Goal: Information Seeking & Learning: Learn about a topic

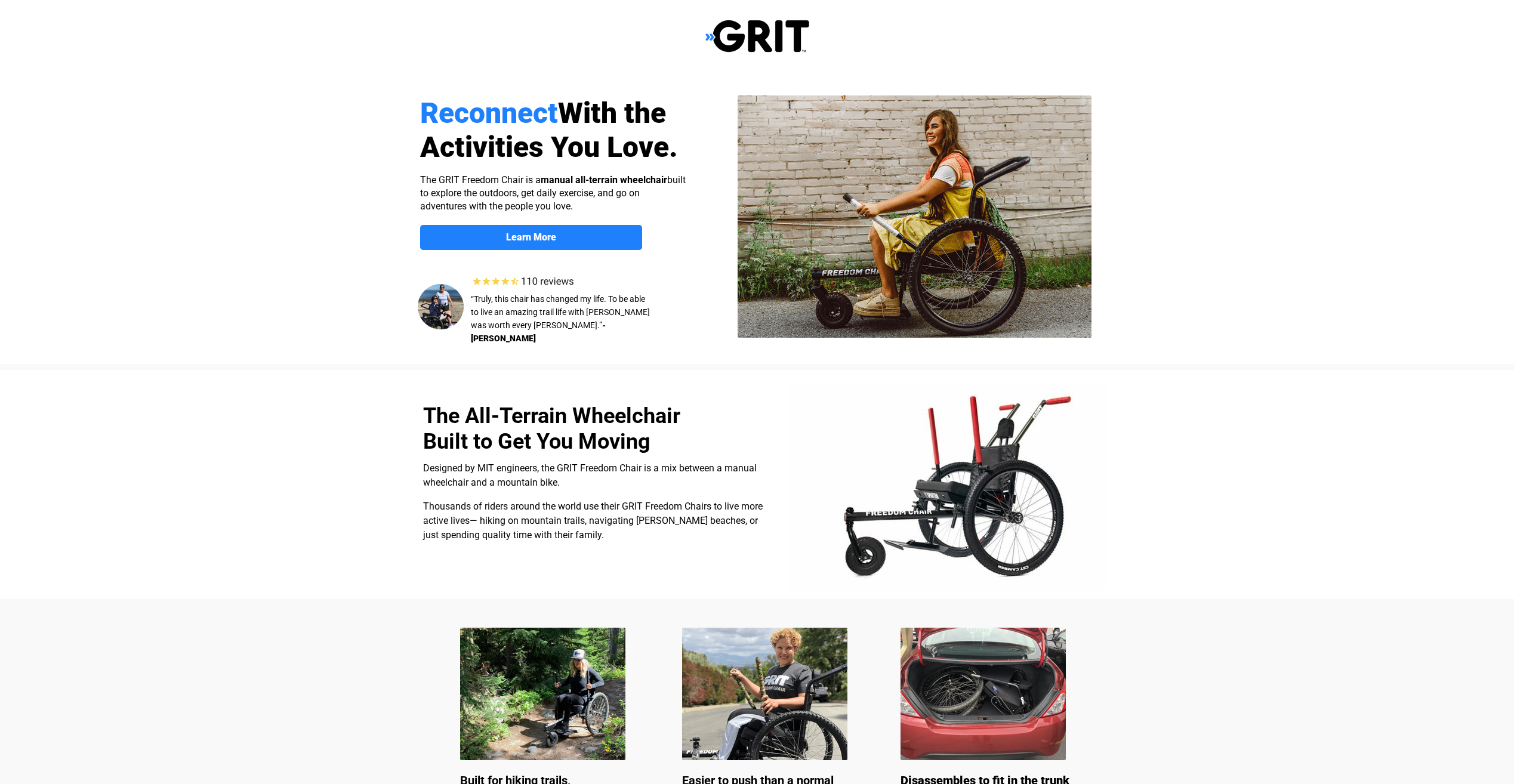
select select "US"
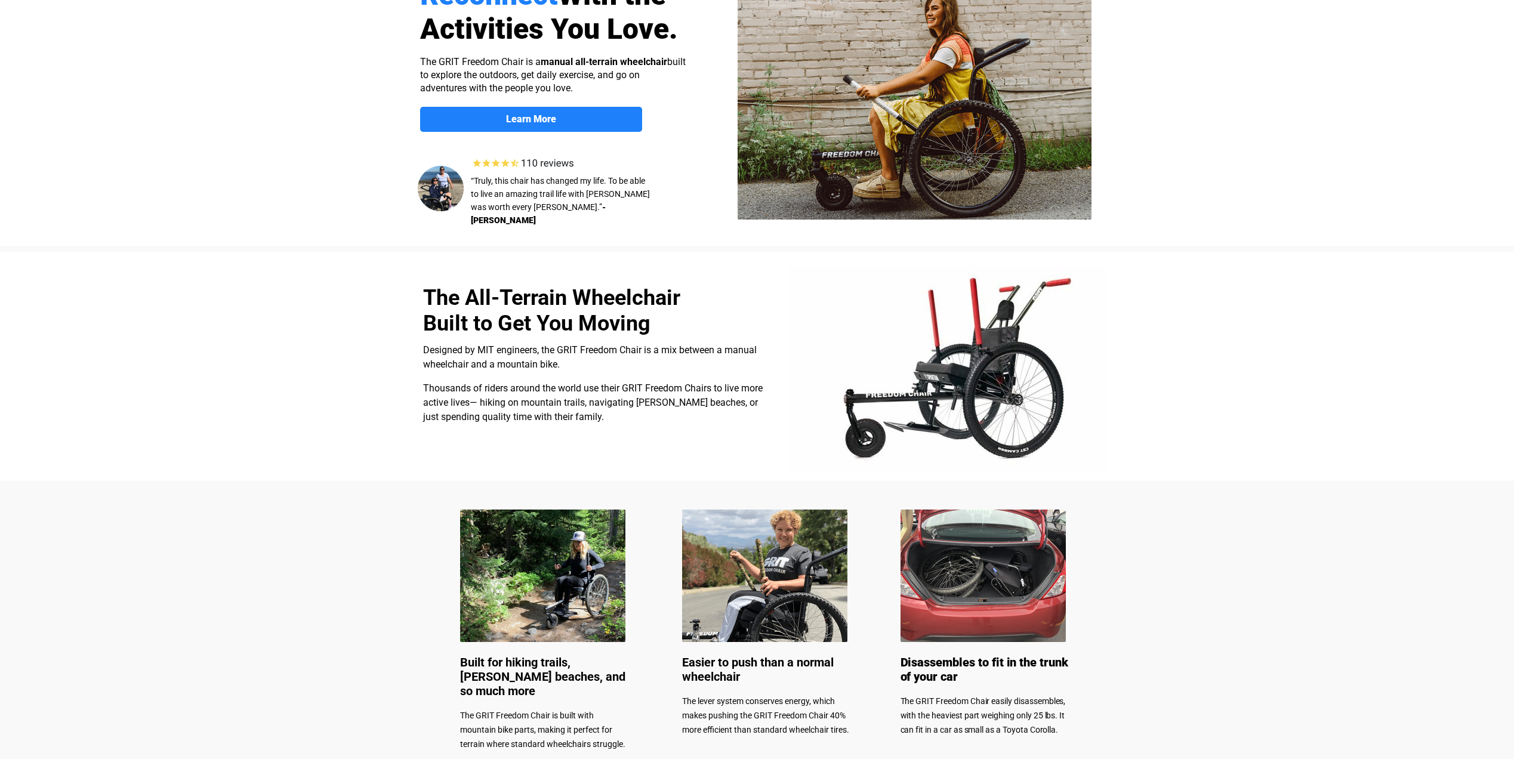
scroll to position [119, 0]
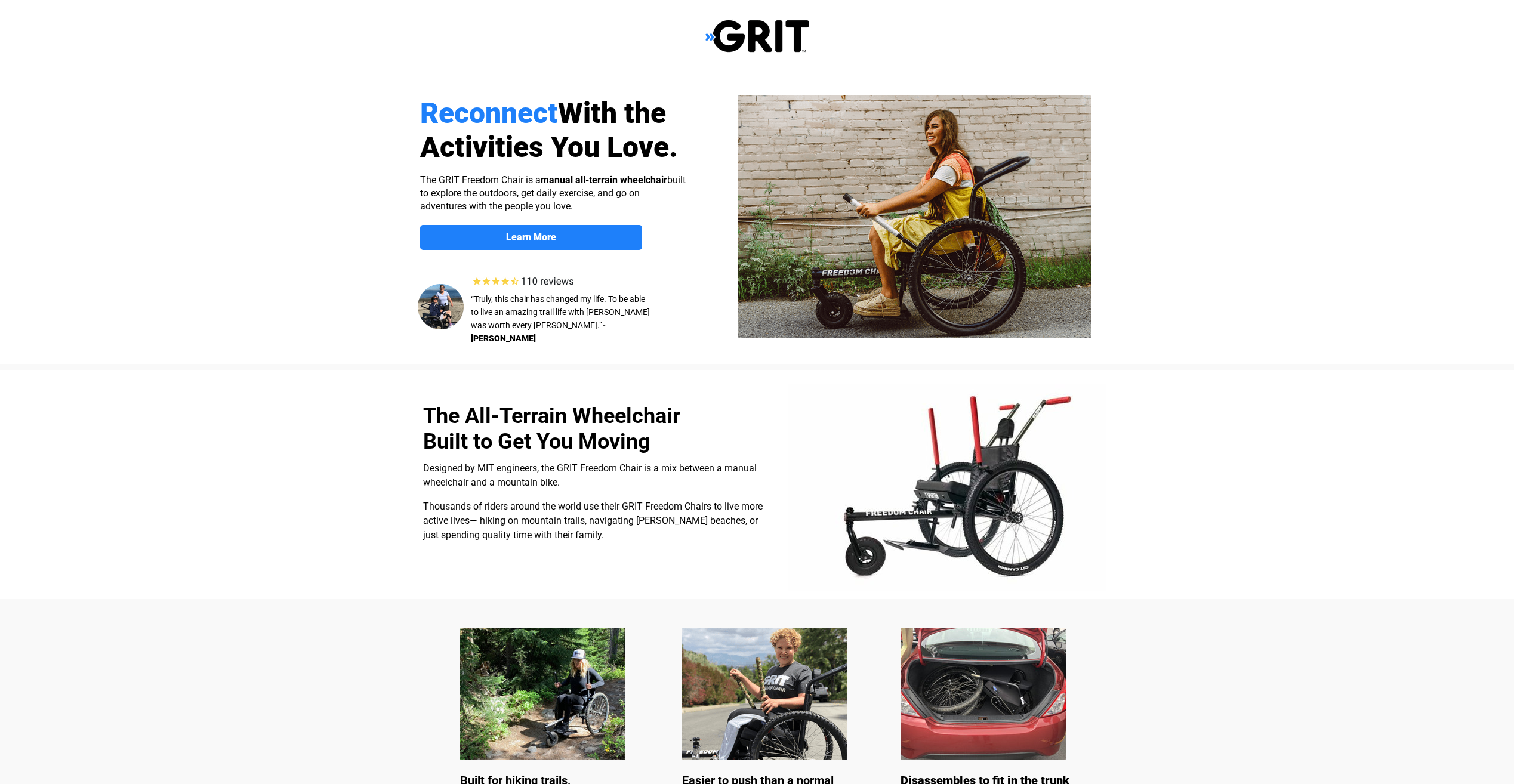
select select "US"
